Goal: Information Seeking & Learning: Learn about a topic

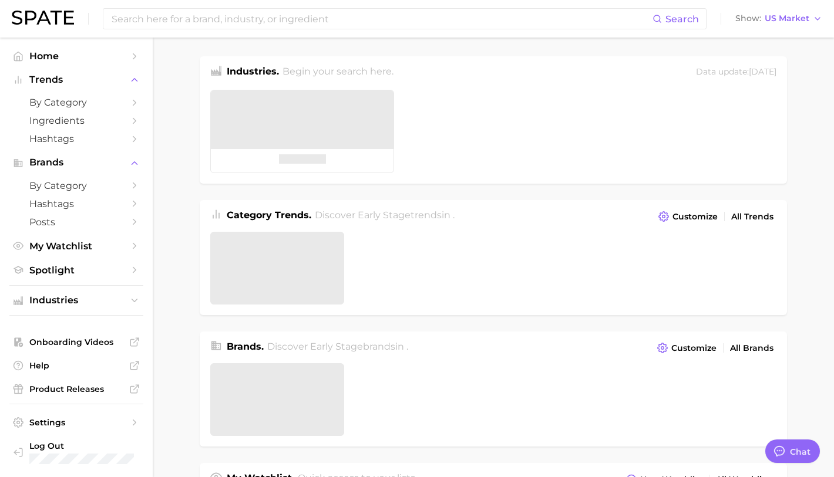
type textarea "x"
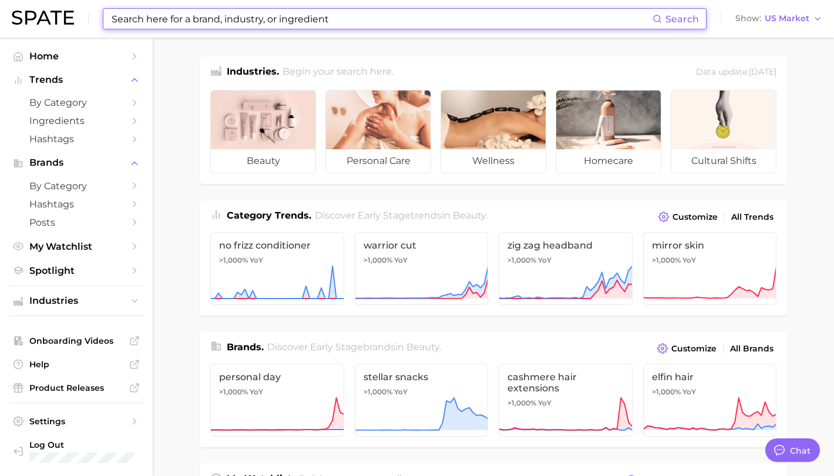
click at [272, 16] on input at bounding box center [381, 19] width 542 height 20
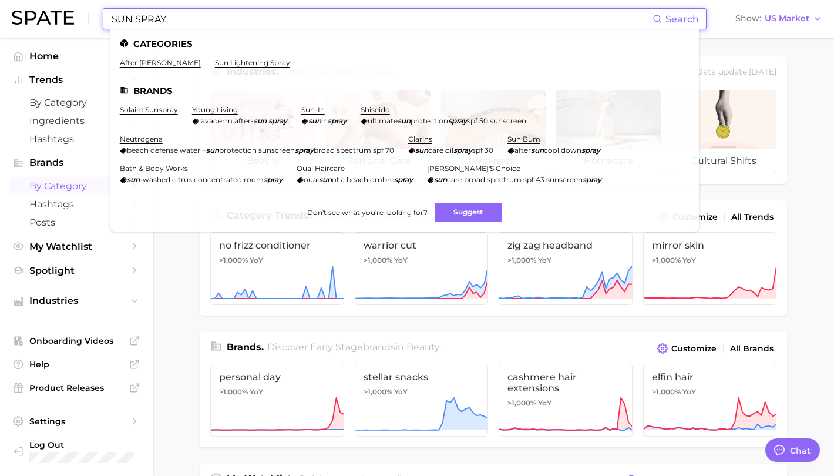
type input "SUN SPRAY"
click at [57, 188] on span "by Category" at bounding box center [76, 185] width 94 height 11
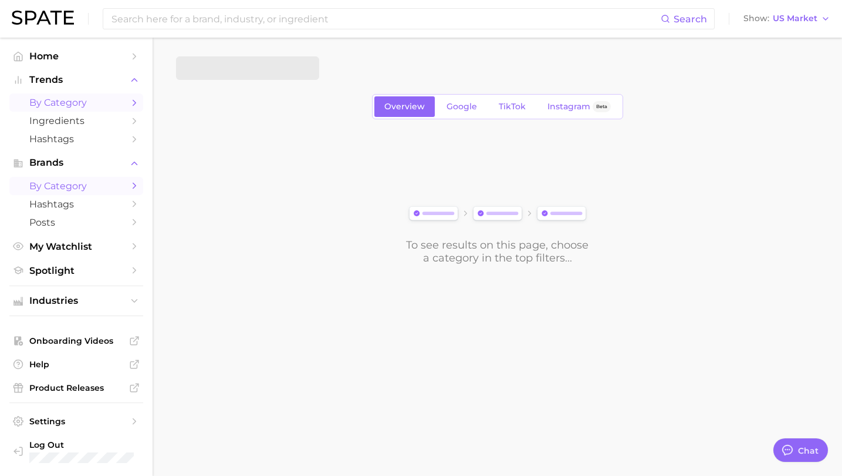
click at [52, 106] on span "by Category" at bounding box center [76, 102] width 94 height 11
click at [129, 302] on button "Industries" at bounding box center [76, 301] width 134 height 18
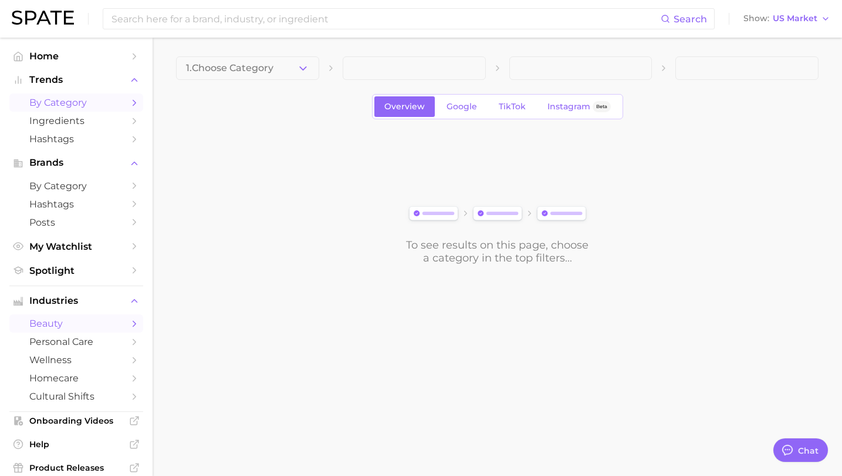
click at [97, 328] on span "beauty" at bounding box center [76, 323] width 94 height 11
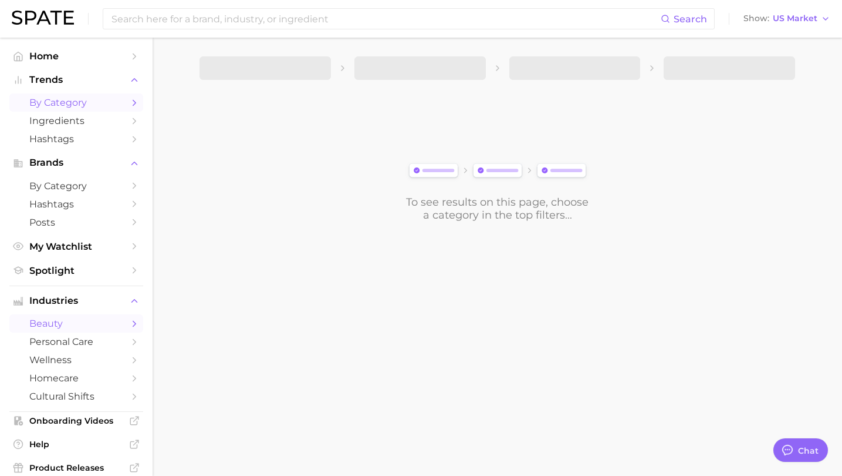
click at [83, 97] on span "by Category" at bounding box center [76, 102] width 94 height 11
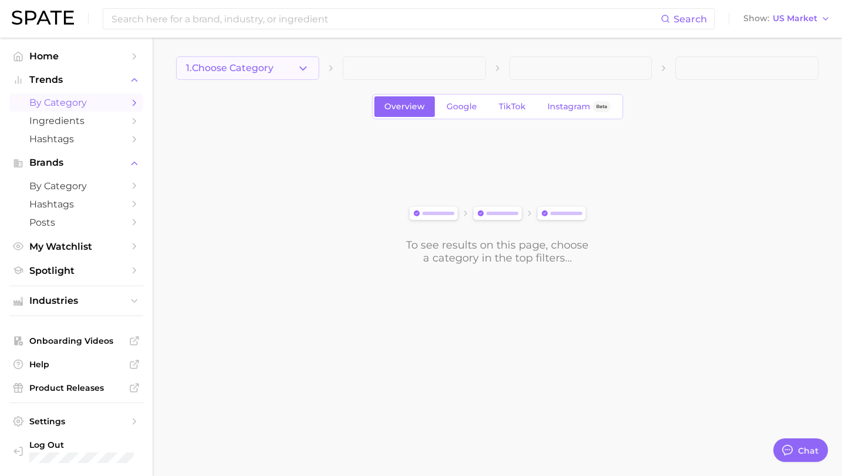
click at [289, 70] on button "1. Choose Category" at bounding box center [247, 67] width 143 height 23
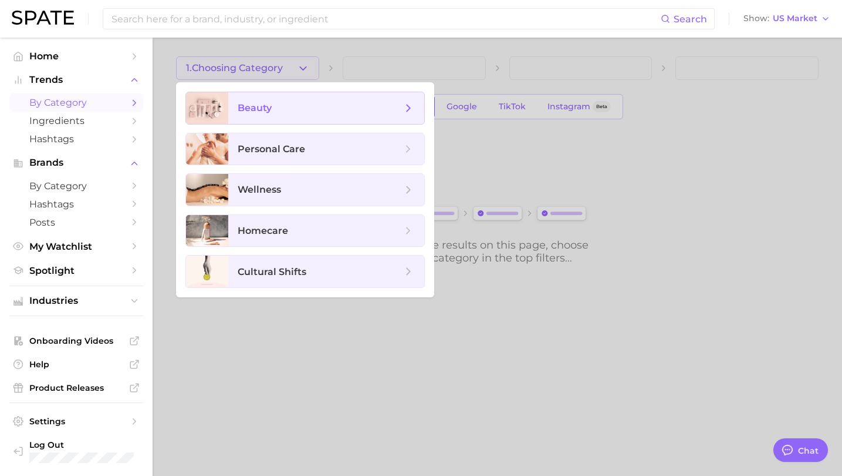
click at [331, 100] on span "beauty" at bounding box center [326, 108] width 196 height 32
